Goal: Navigation & Orientation: Find specific page/section

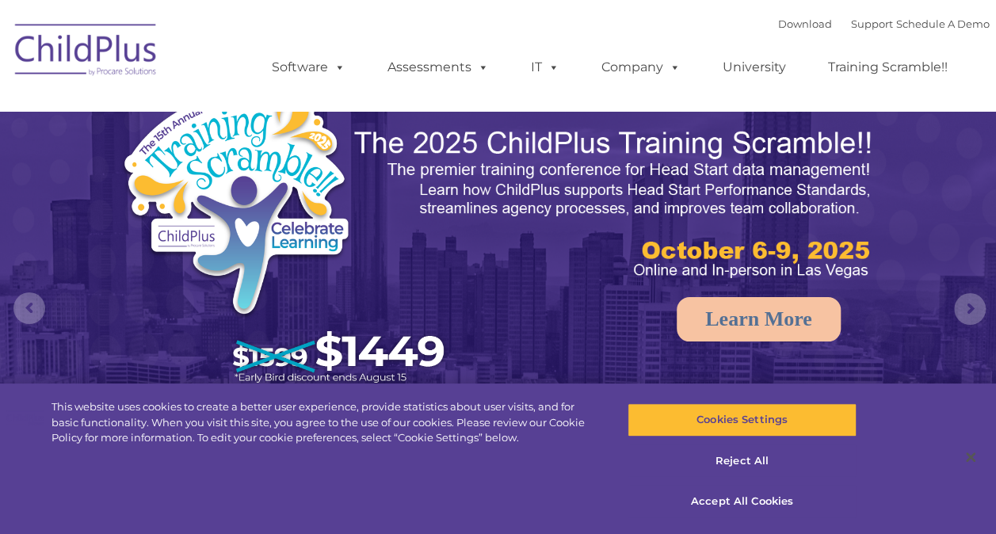
select select "MEDIUM"
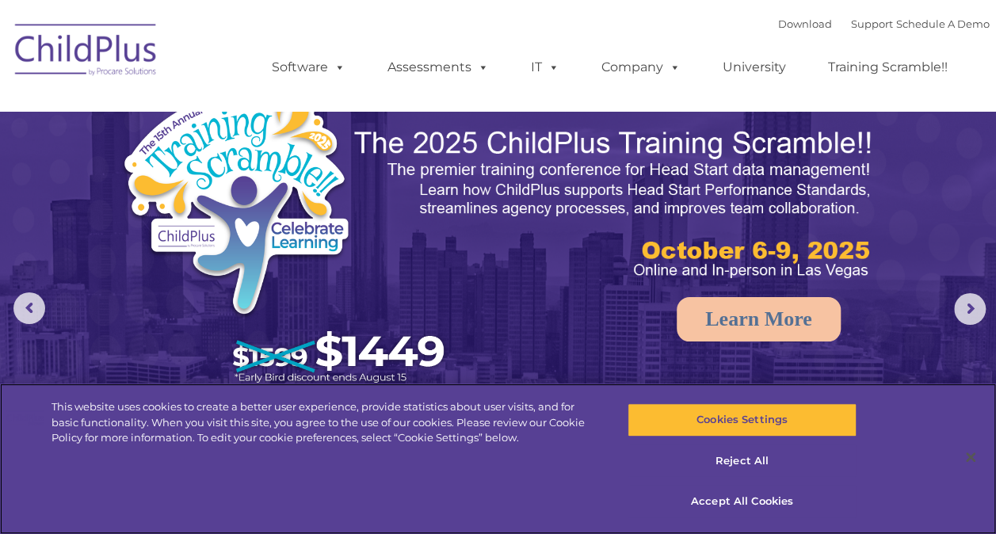
scroll to position [25, 0]
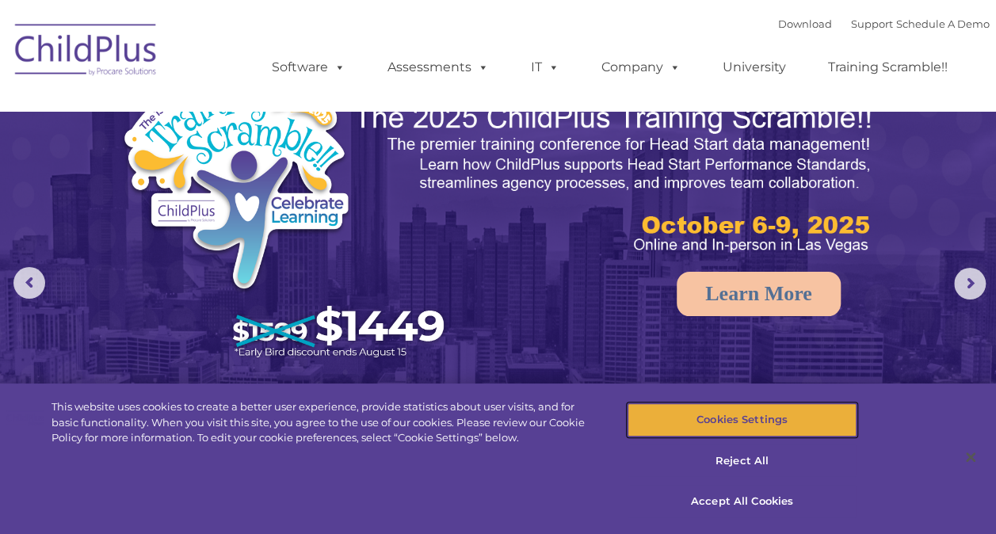
click at [737, 432] on button "Cookies Settings" at bounding box center [741, 419] width 229 height 33
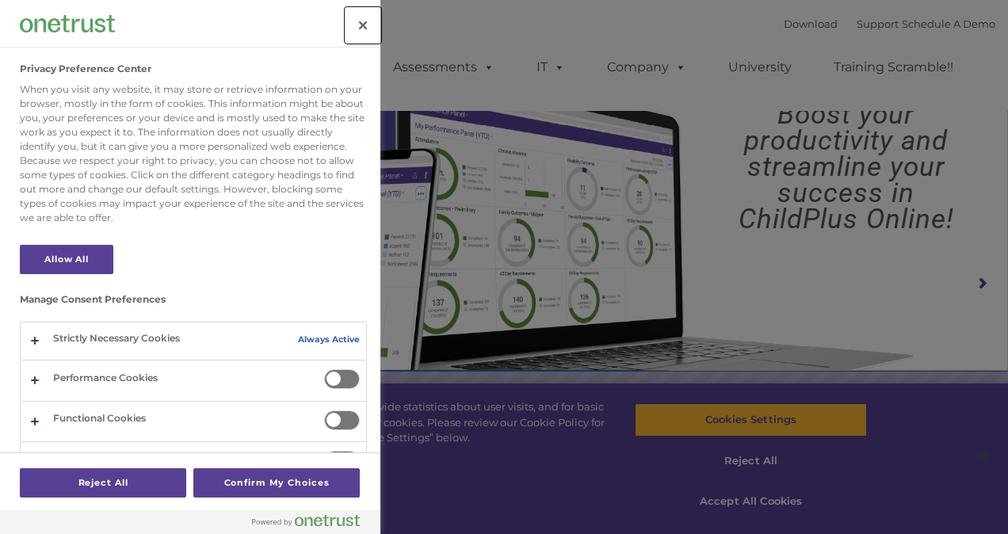
click at [353, 25] on button "Close" at bounding box center [362, 25] width 35 height 35
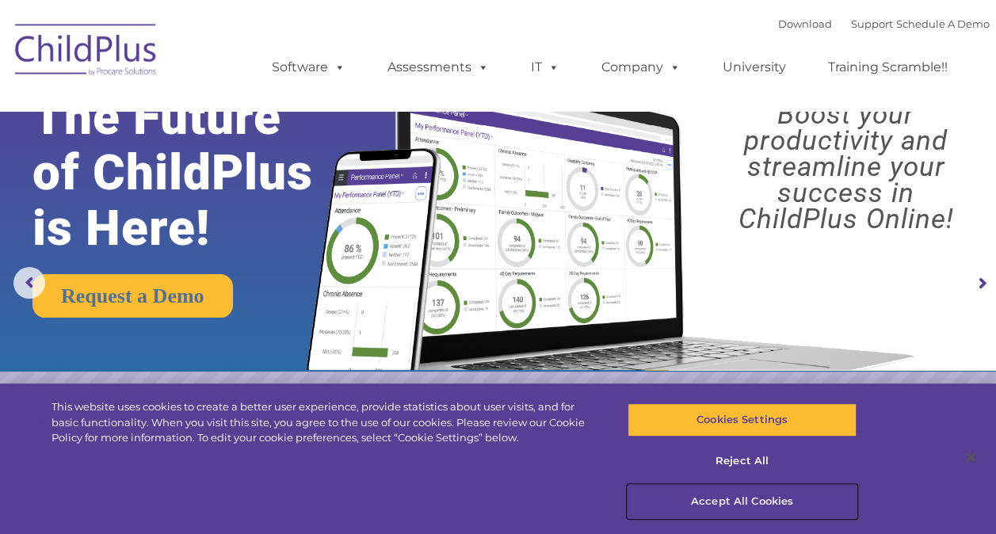
click at [737, 502] on button "Accept All Cookies" at bounding box center [741, 501] width 229 height 33
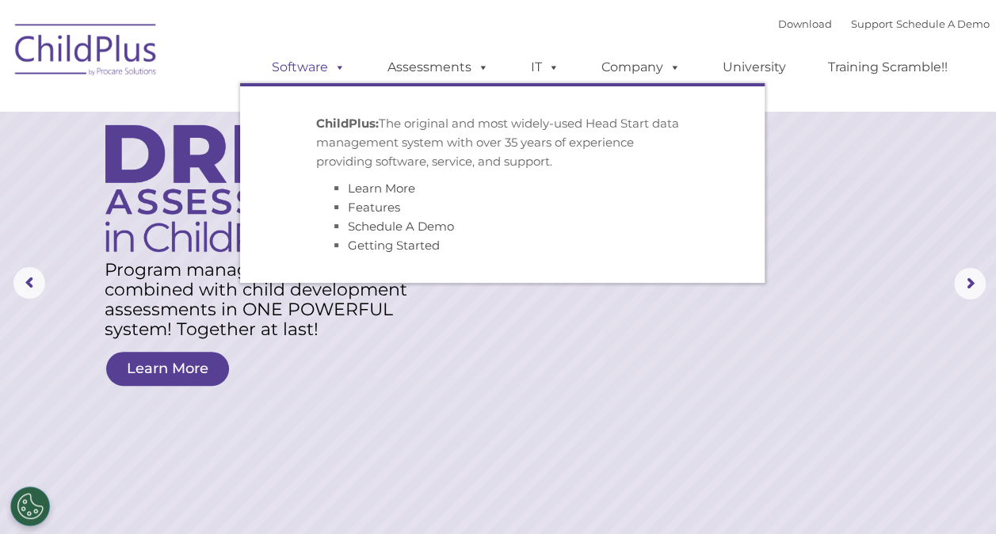
click at [316, 73] on link "Software" at bounding box center [308, 67] width 105 height 32
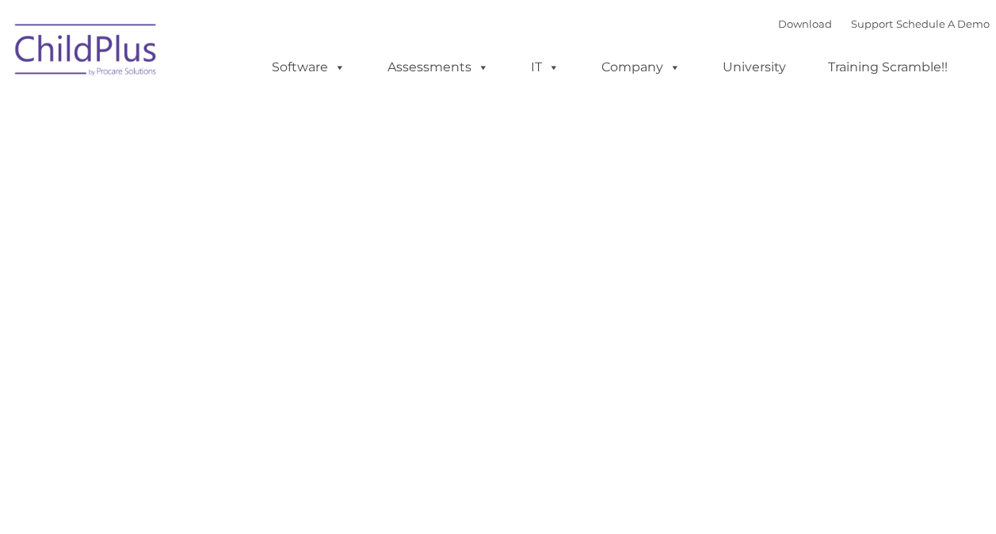
type input ""
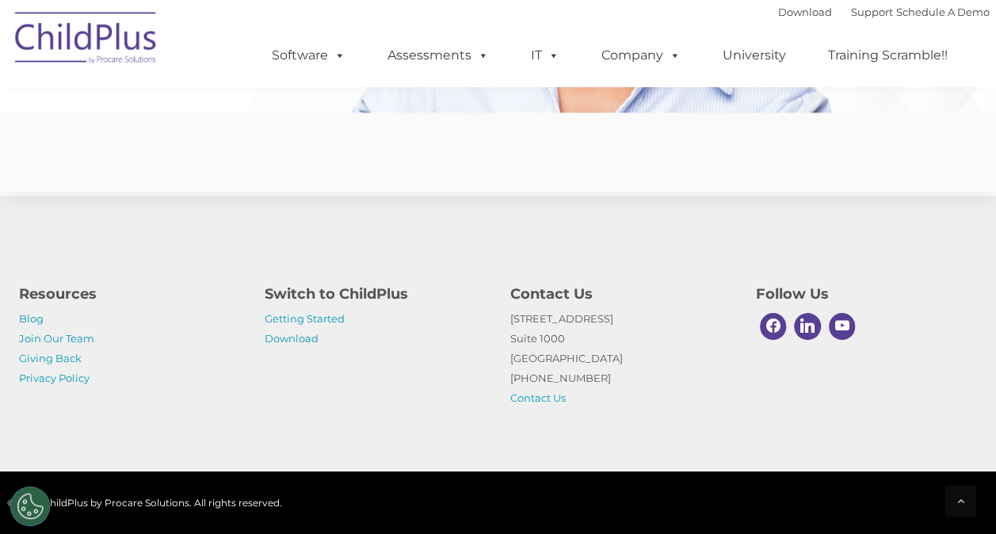
scroll to position [3950, 0]
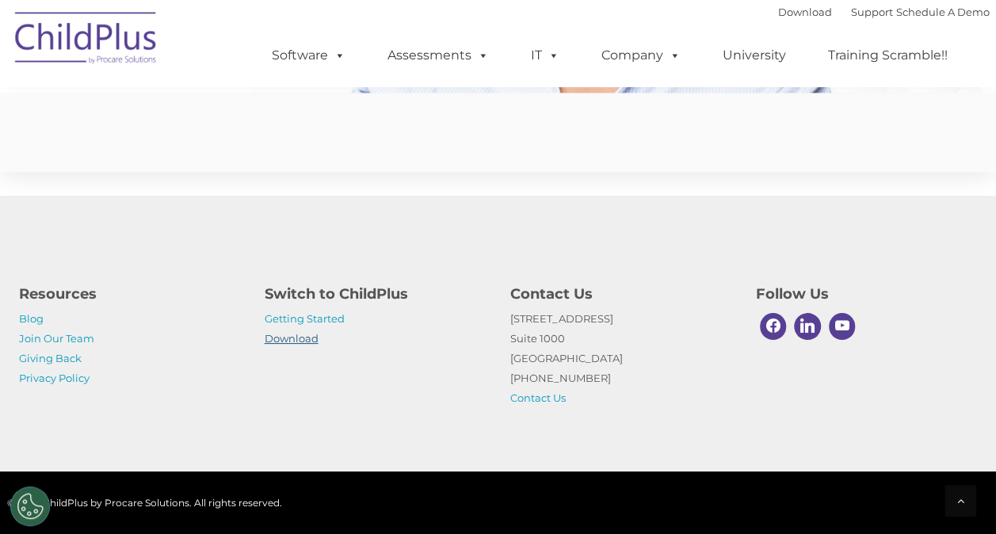
click at [293, 337] on link "Download" at bounding box center [292, 338] width 54 height 13
